Goal: Answer question/provide support: Share knowledge or assist other users

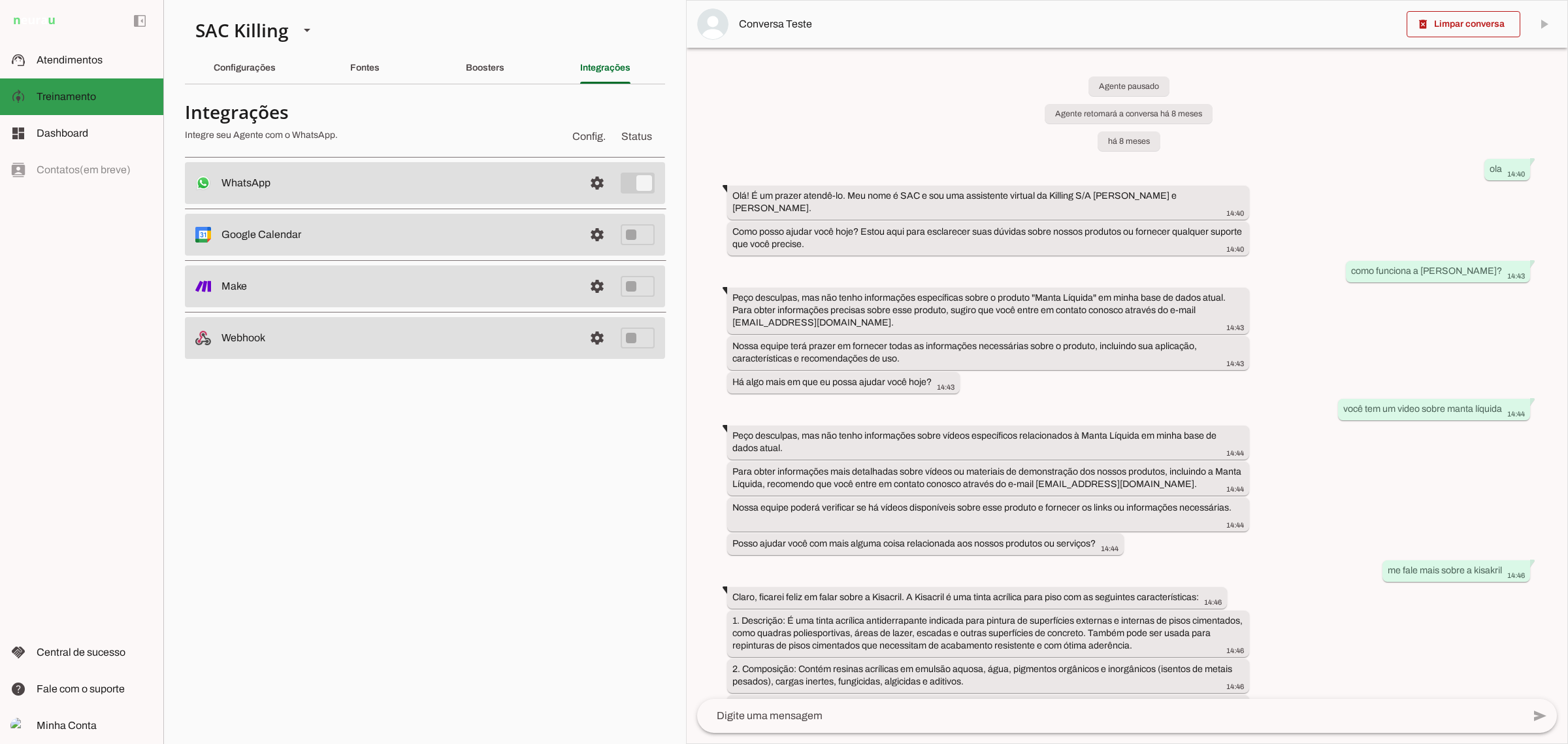
drag, startPoint x: 44, startPoint y: 58, endPoint x: 198, endPoint y: 4, distance: 163.2
click at [44, 59] on span "Atendimentos" at bounding box center [69, 60] width 66 height 11
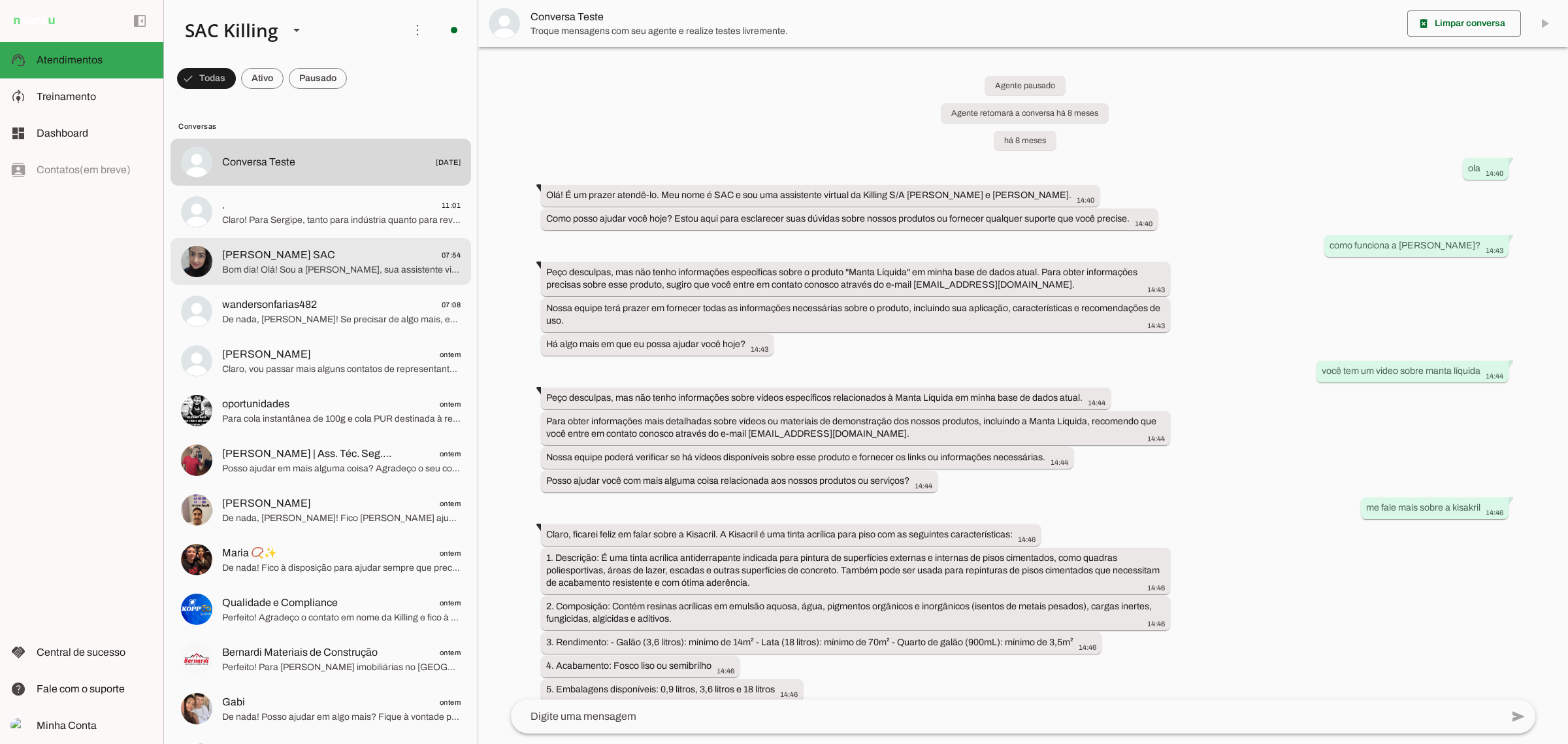
scroll to position [9978, 0]
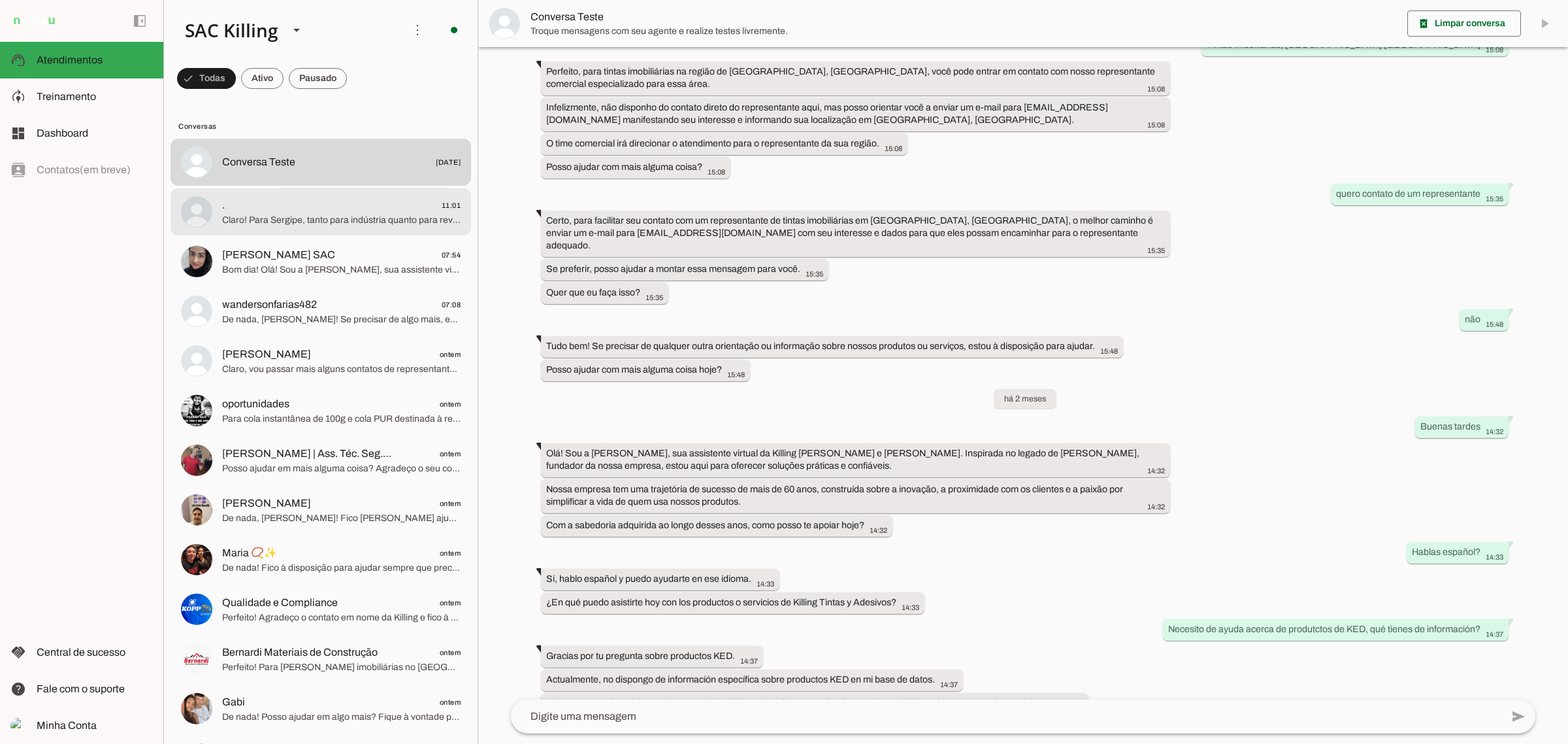
click at [270, 223] on span "Claro! Para Sergipe, tanto para indústria quanto para revenda, o representante …" at bounding box center [341, 220] width 238 height 13
